Goal: Browse casually: Explore the website without a specific task or goal

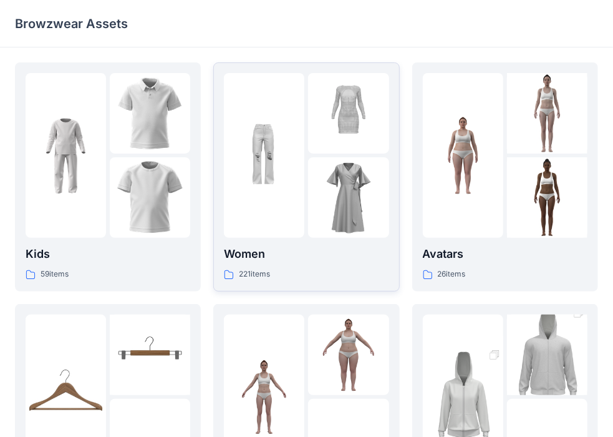
click at [300, 235] on div at bounding box center [264, 155] width 81 height 165
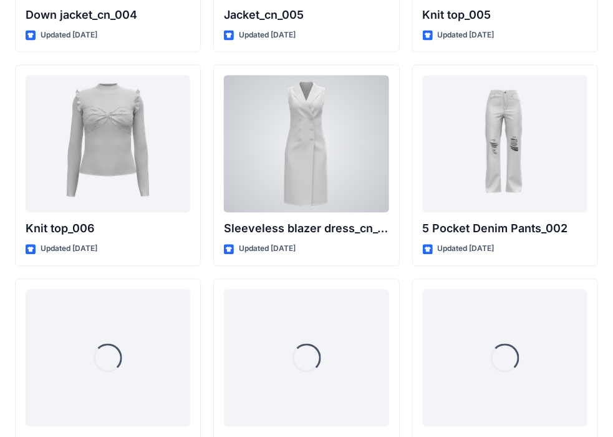
scroll to position [8457, 0]
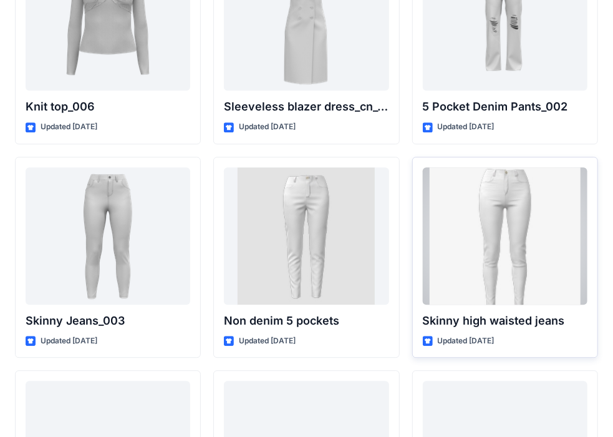
click at [467, 247] on div at bounding box center [505, 235] width 165 height 137
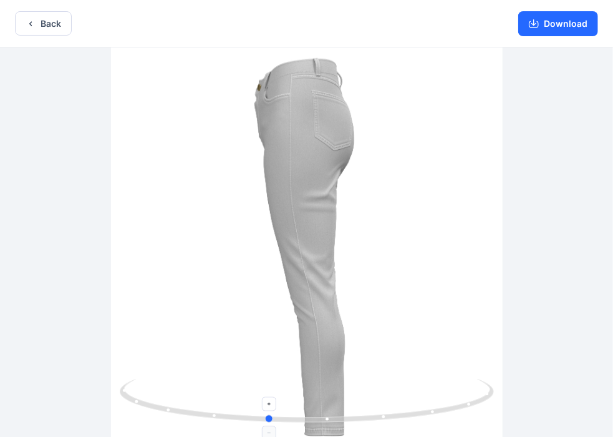
drag, startPoint x: 383, startPoint y: 411, endPoint x: 347, endPoint y: 414, distance: 36.3
click at [347, 414] on icon at bounding box center [309, 402] width 378 height 47
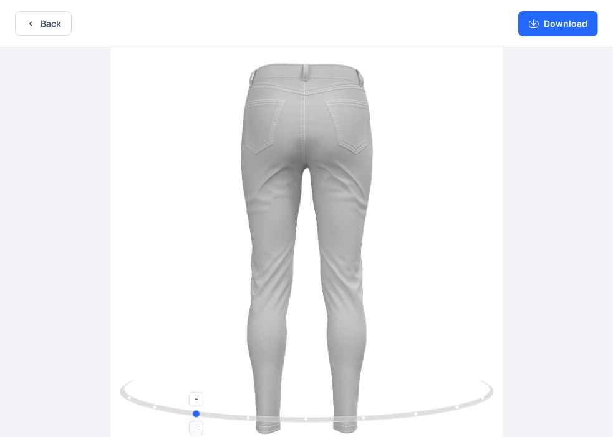
drag, startPoint x: 367, startPoint y: 416, endPoint x: 291, endPoint y: 413, distance: 75.6
click at [291, 413] on icon at bounding box center [309, 402] width 378 height 47
click at [27, 25] on icon "button" at bounding box center [31, 24] width 10 height 10
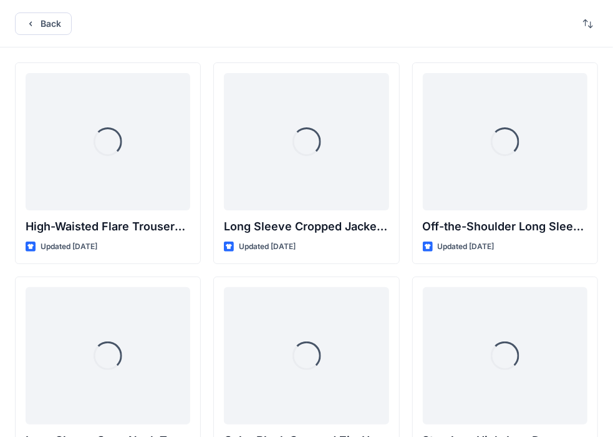
scroll to position [8457, 0]
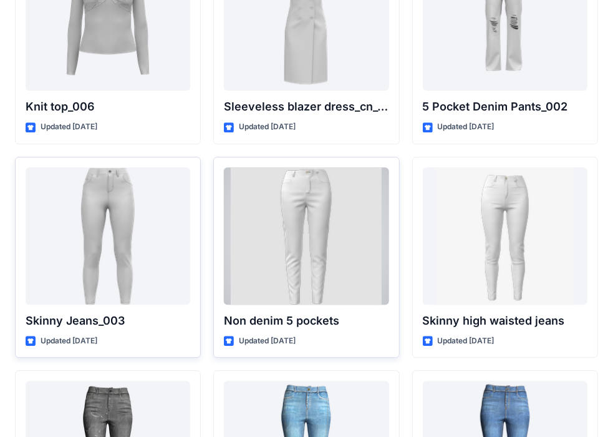
click at [318, 211] on div at bounding box center [306, 235] width 165 height 137
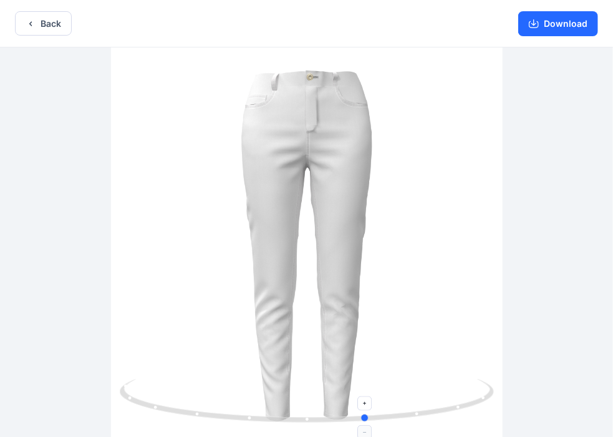
drag, startPoint x: 313, startPoint y: 416, endPoint x: 373, endPoint y: 406, distance: 61.4
click at [373, 406] on icon at bounding box center [309, 402] width 378 height 47
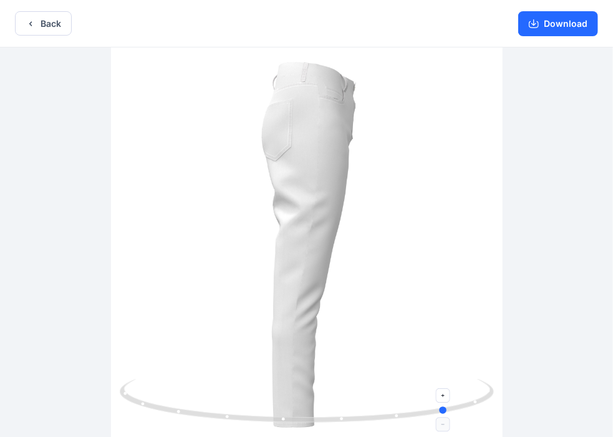
drag, startPoint x: 364, startPoint y: 419, endPoint x: 446, endPoint y: 409, distance: 81.7
click at [446, 409] on circle at bounding box center [444, 409] width 7 height 7
click at [548, 21] on button "Download" at bounding box center [559, 23] width 80 height 25
